Goal: Transaction & Acquisition: Register for event/course

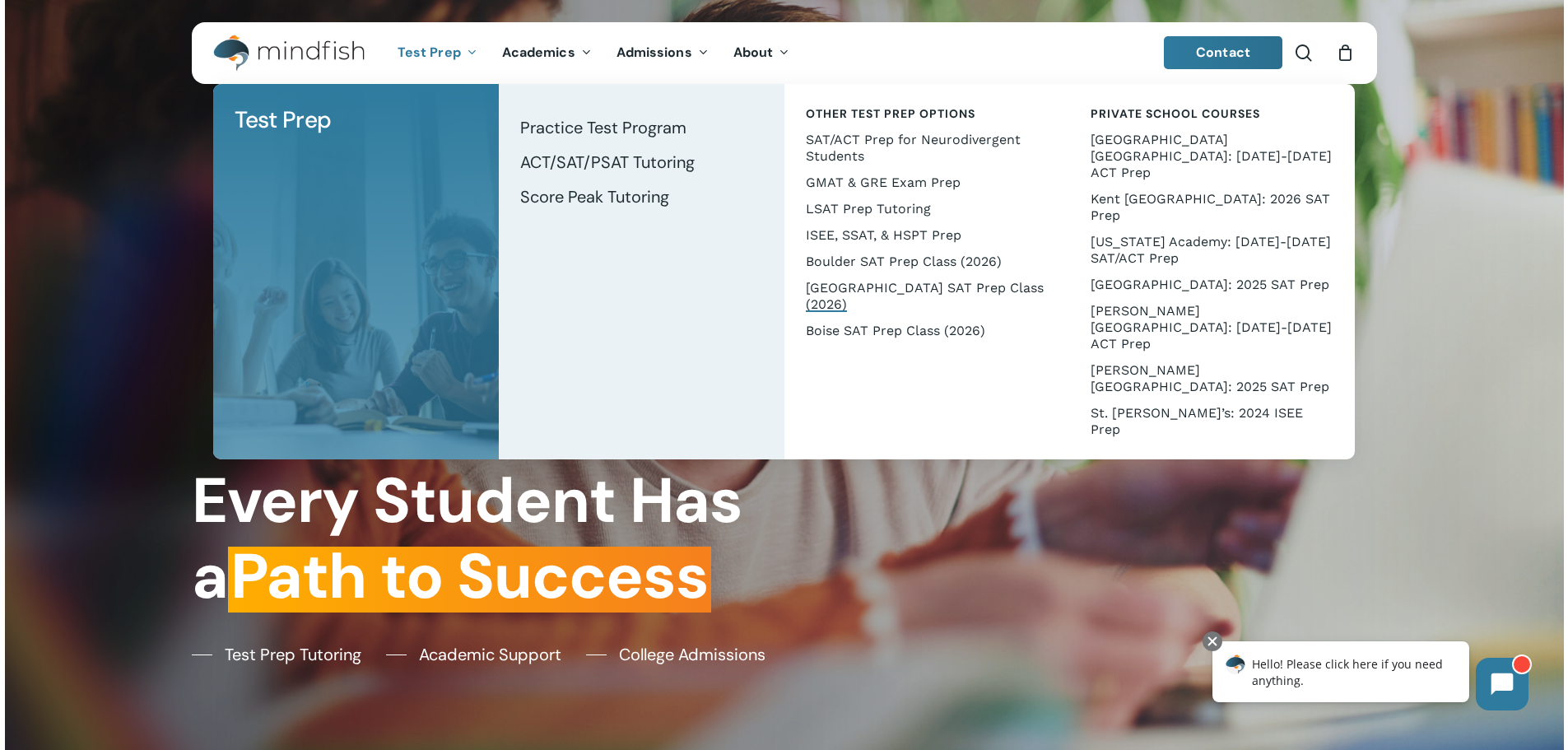
click at [831, 288] on span "[GEOGRAPHIC_DATA] SAT Prep Class (2026)" at bounding box center [925, 296] width 238 height 32
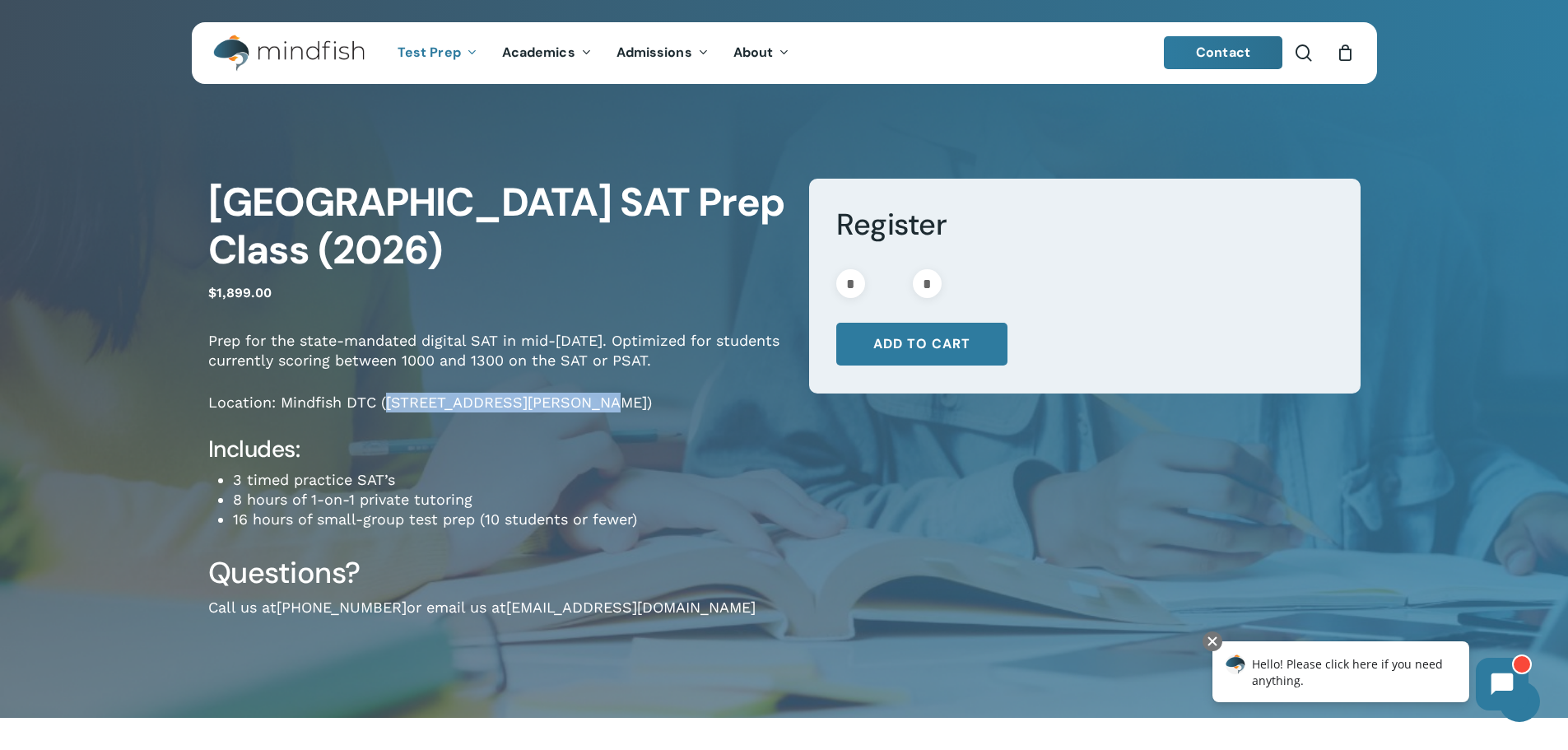
drag, startPoint x: 387, startPoint y: 407, endPoint x: 574, endPoint y: 405, distance: 187.0
click at [574, 405] on p "Location: Mindfish DTC ([STREET_ADDRESS][PERSON_NAME])" at bounding box center [496, 414] width 576 height 42
copy p "[STREET_ADDRESS][PERSON_NAME]"
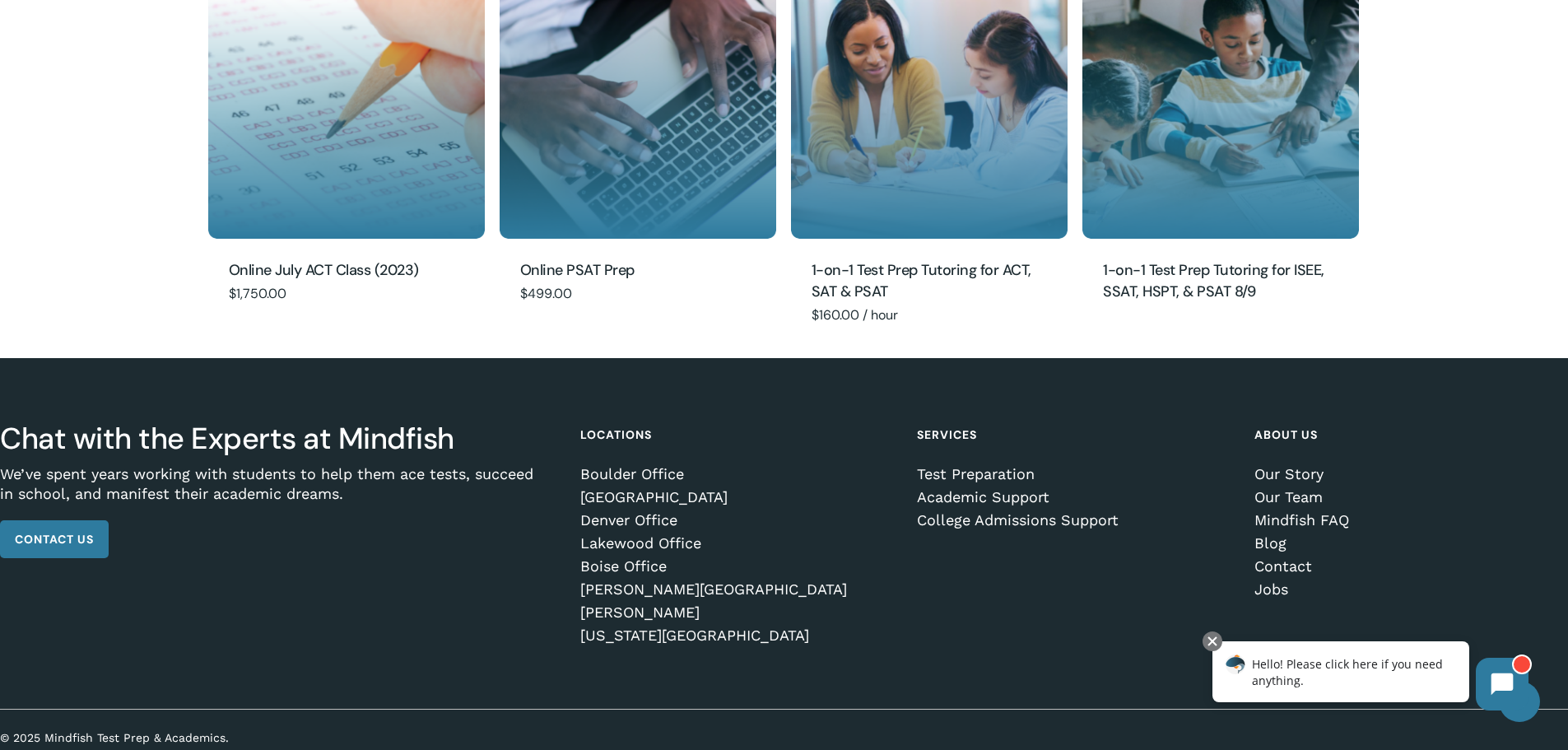
scroll to position [1520, 0]
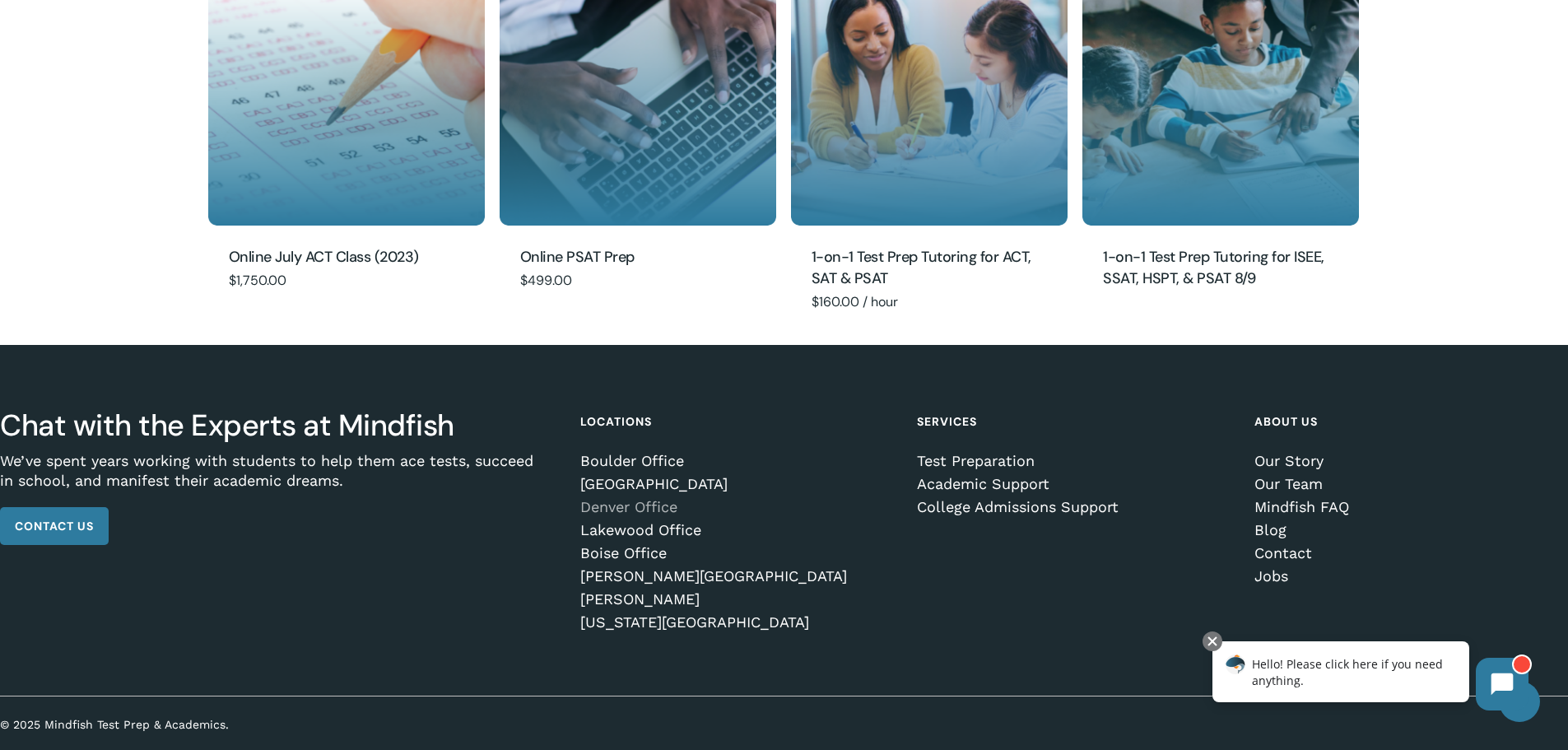
click at [654, 505] on link "Denver Office" at bounding box center [733, 507] width 306 height 16
